Goal: Transaction & Acquisition: Purchase product/service

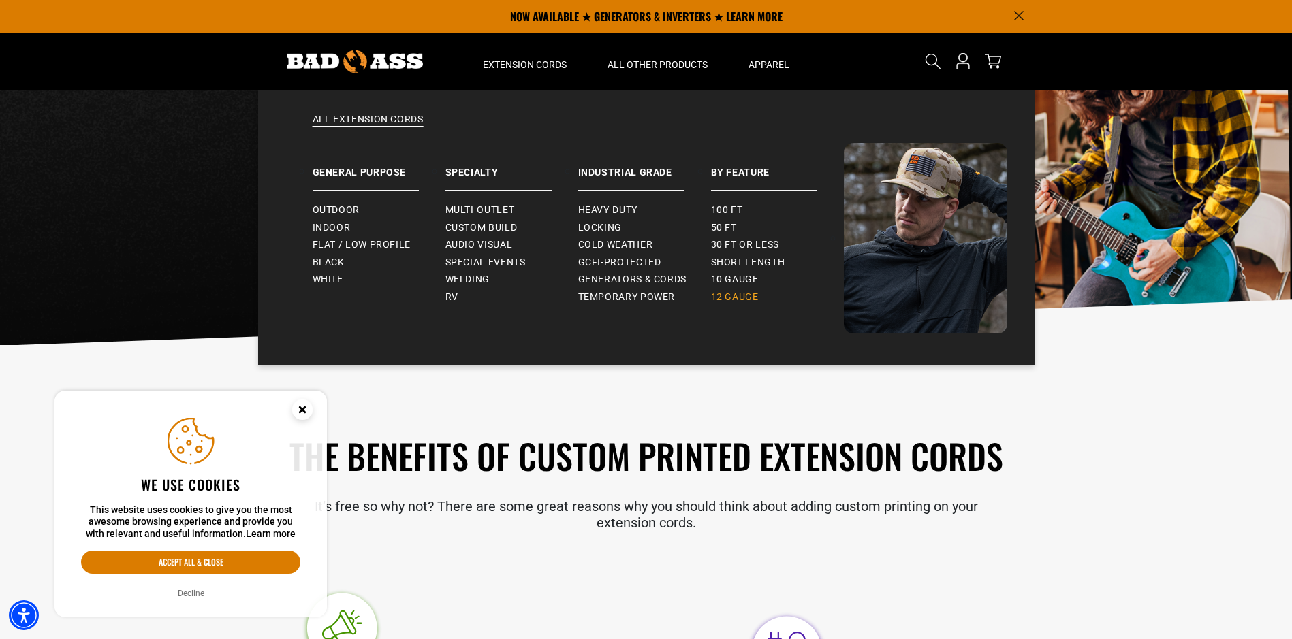
click at [722, 294] on span "12 gauge" at bounding box center [735, 297] width 48 height 12
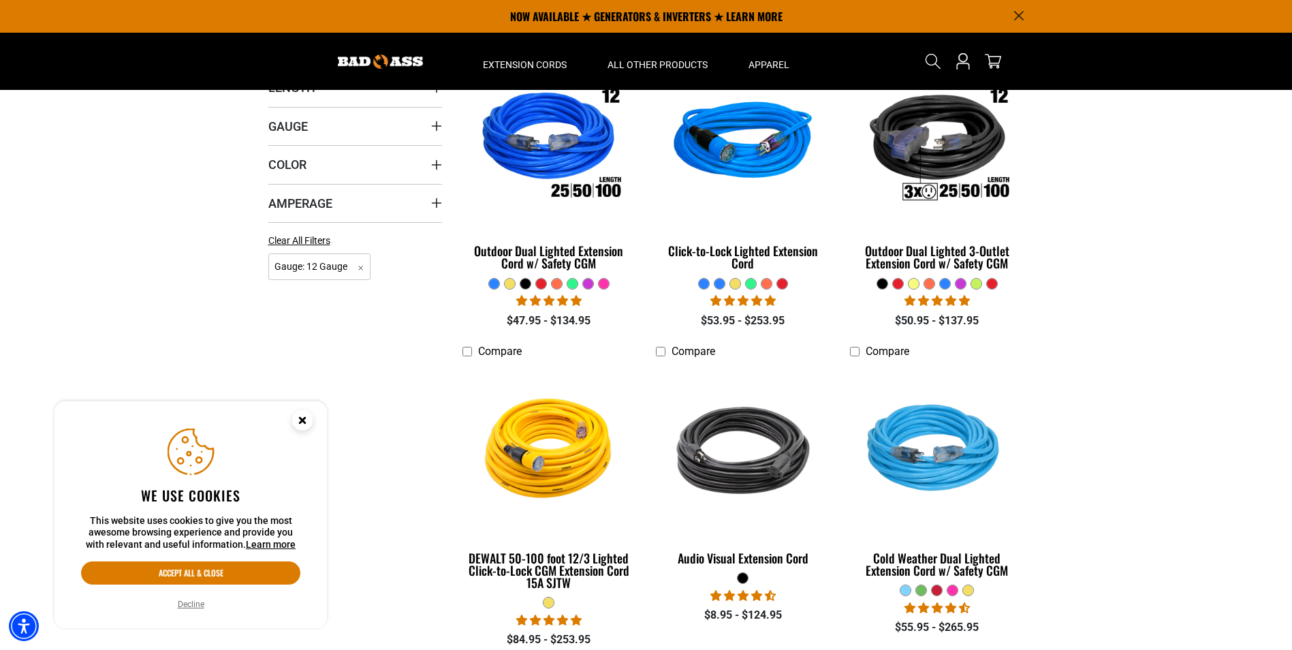
scroll to position [204, 0]
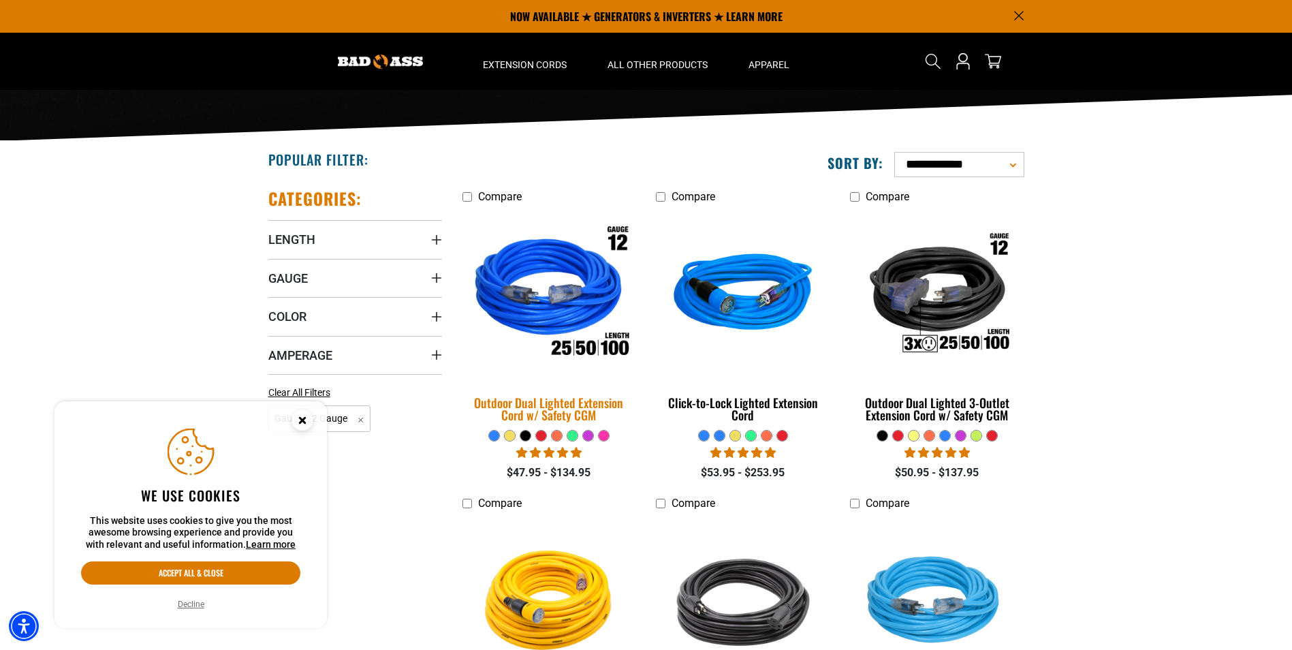
click at [509, 408] on div "Outdoor Dual Lighted Extension Cord w/ Safety CGM" at bounding box center [549, 408] width 174 height 25
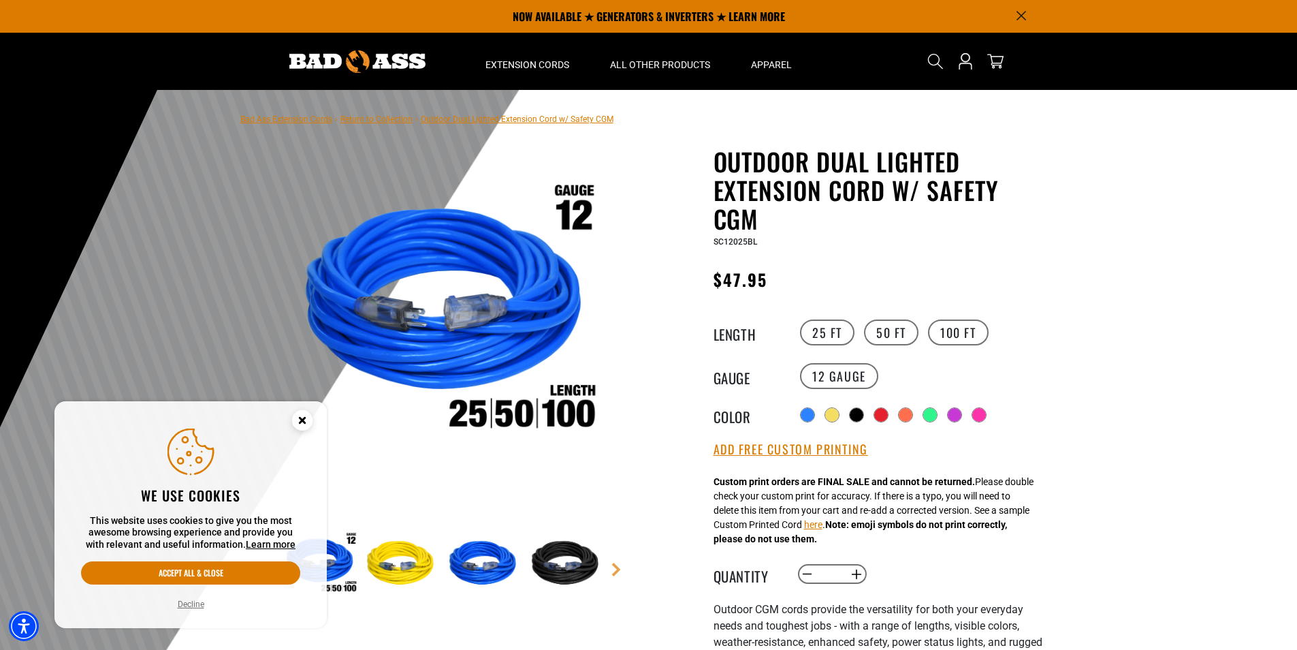
click at [302, 423] on circle "Cookie Consent" at bounding box center [302, 420] width 20 height 20
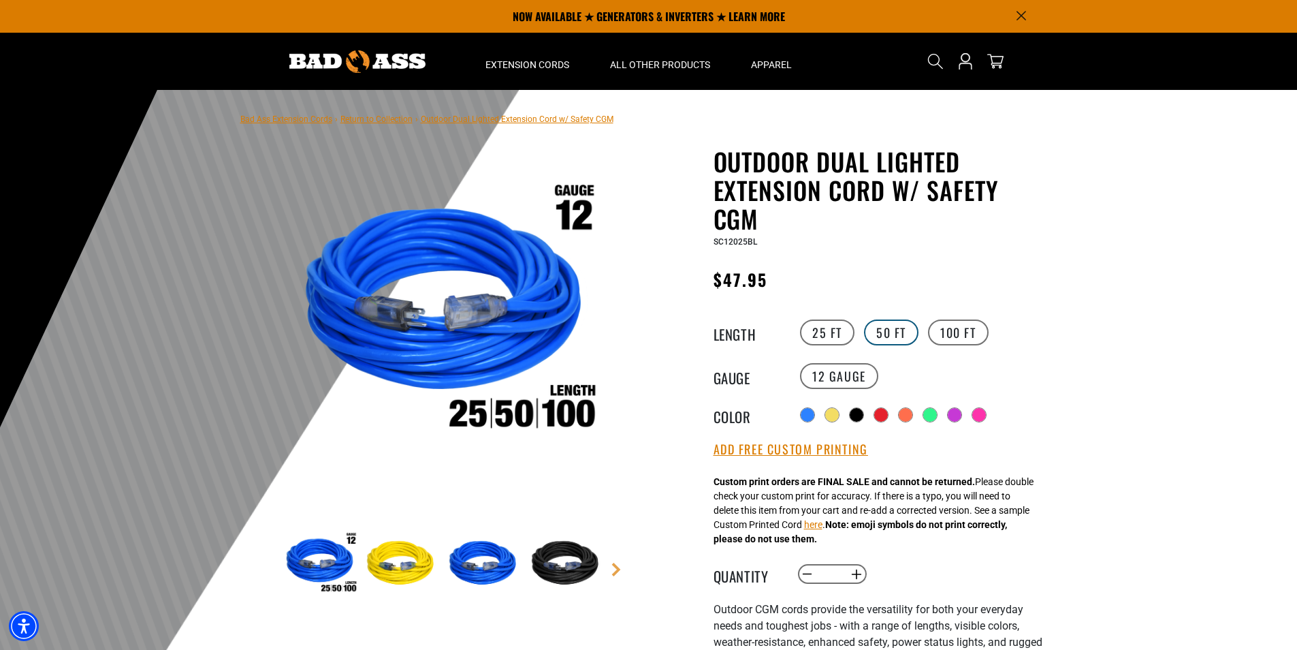
click at [889, 330] on label "50 FT" at bounding box center [891, 332] width 54 height 26
